Goal: Task Accomplishment & Management: Manage account settings

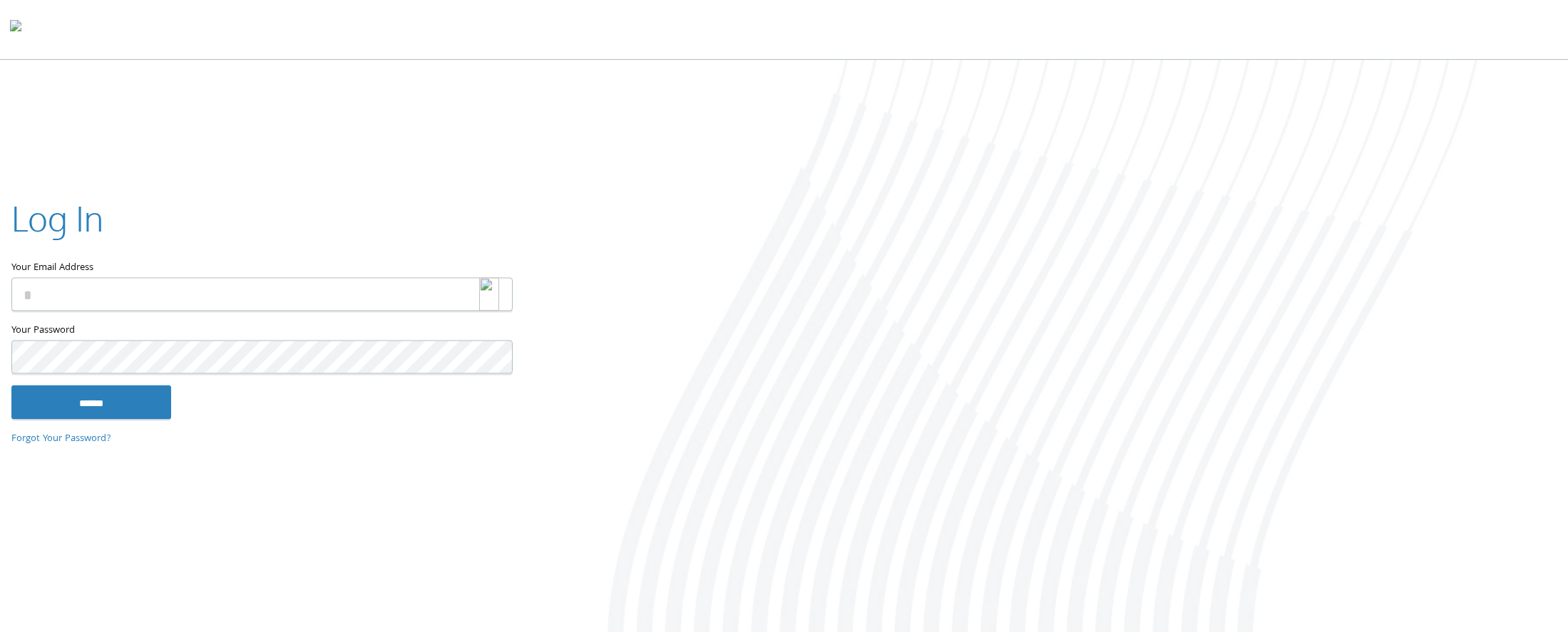
click at [493, 293] on img at bounding box center [489, 294] width 20 height 34
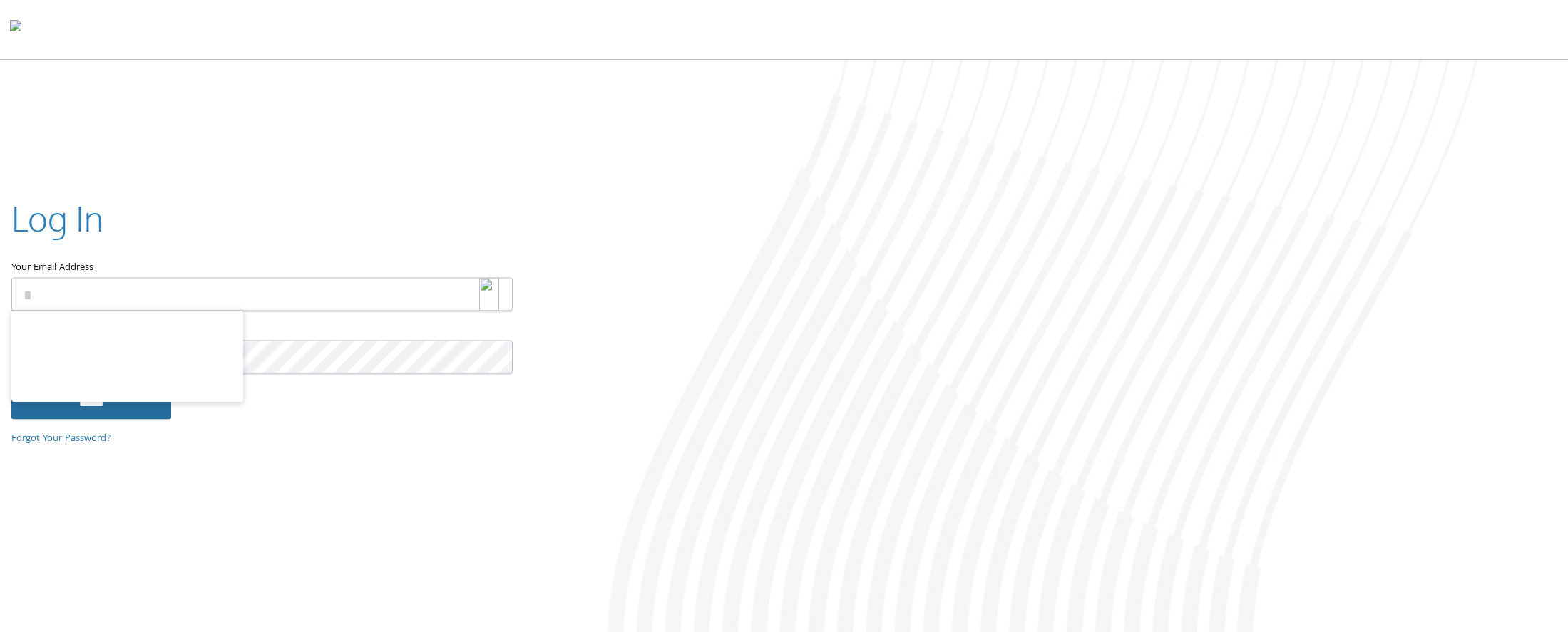
type input "**********"
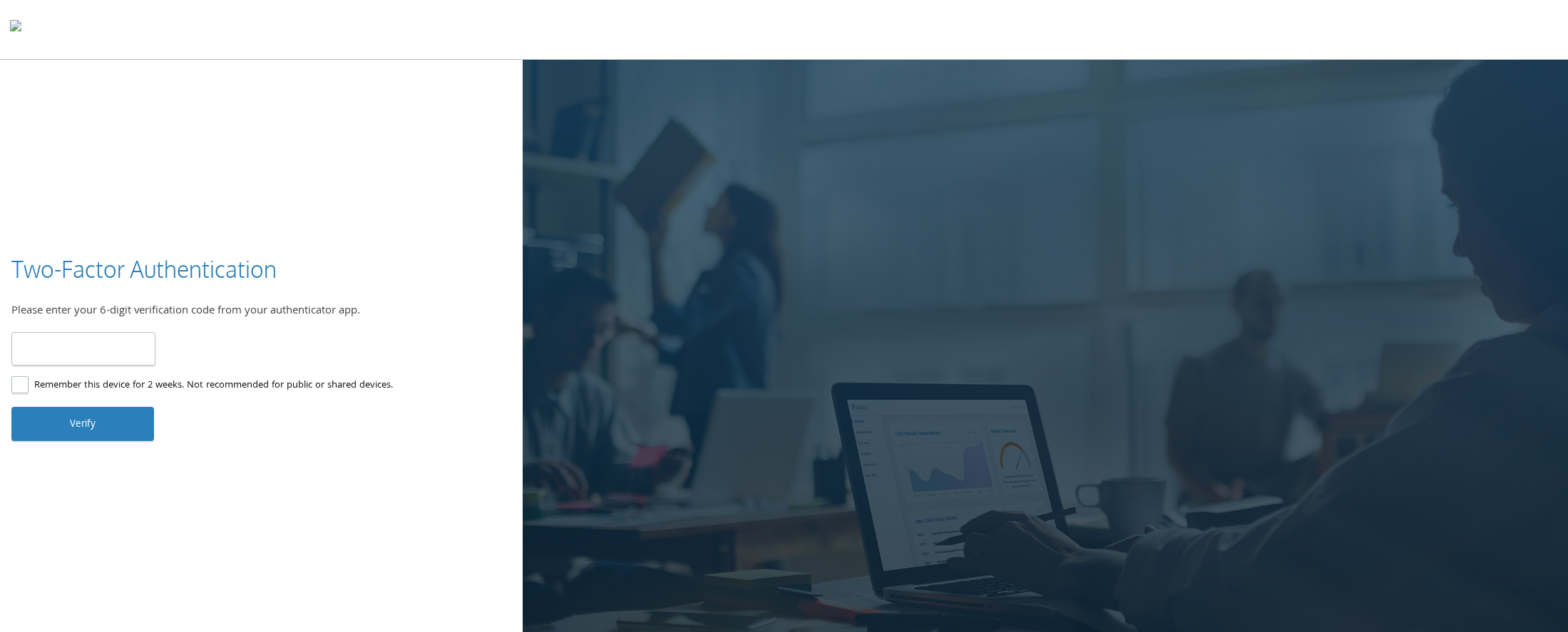
click at [92, 352] on input "number" at bounding box center [83, 348] width 144 height 34
drag, startPoint x: 331, startPoint y: 59, endPoint x: 320, endPoint y: 14, distance: 46.3
click at [332, 42] on div at bounding box center [784, 29] width 1568 height 60
click at [78, 353] on input "number" at bounding box center [83, 348] width 144 height 34
click at [65, 356] on input "number" at bounding box center [83, 348] width 144 height 34
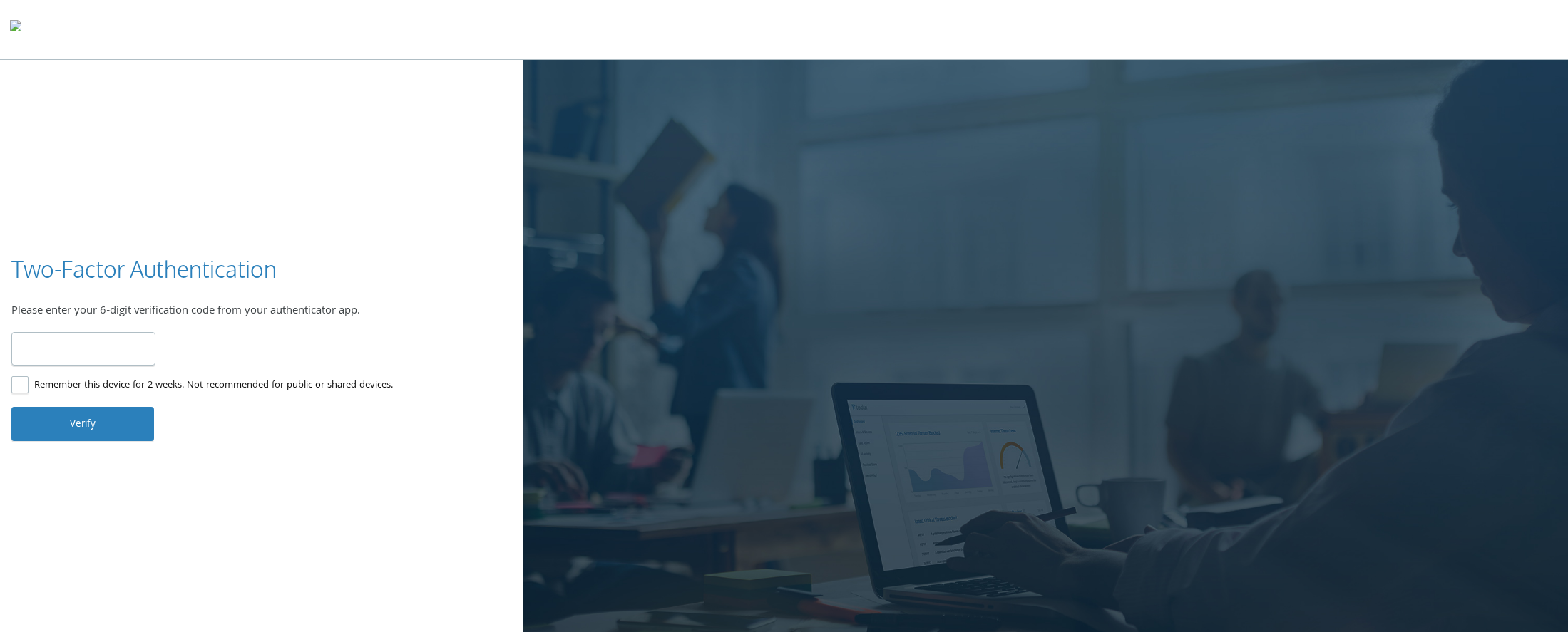
type input "******"
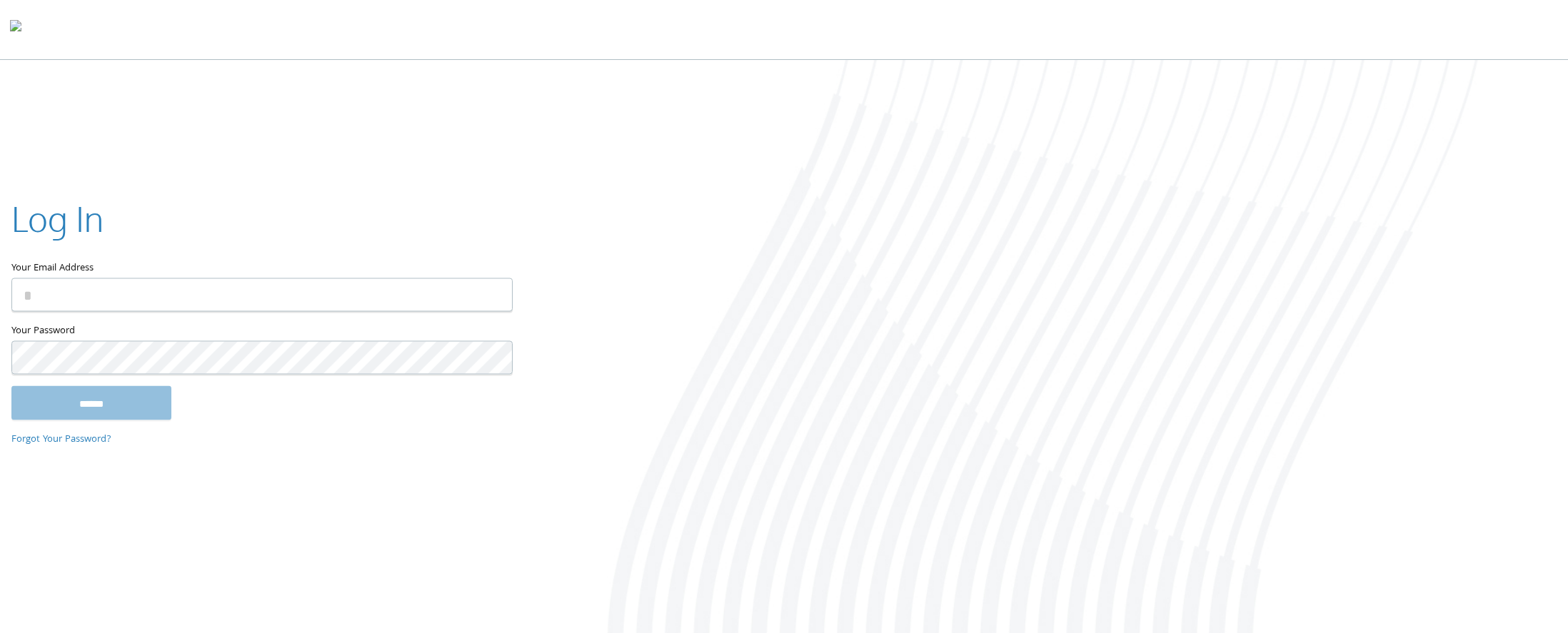
click at [1356, 581] on div at bounding box center [1045, 347] width 1045 height 576
drag, startPoint x: 1344, startPoint y: 193, endPoint x: 1346, endPoint y: 231, distance: 38.1
click at [1344, 193] on div at bounding box center [1045, 347] width 1045 height 576
